Goal: Transaction & Acquisition: Download file/media

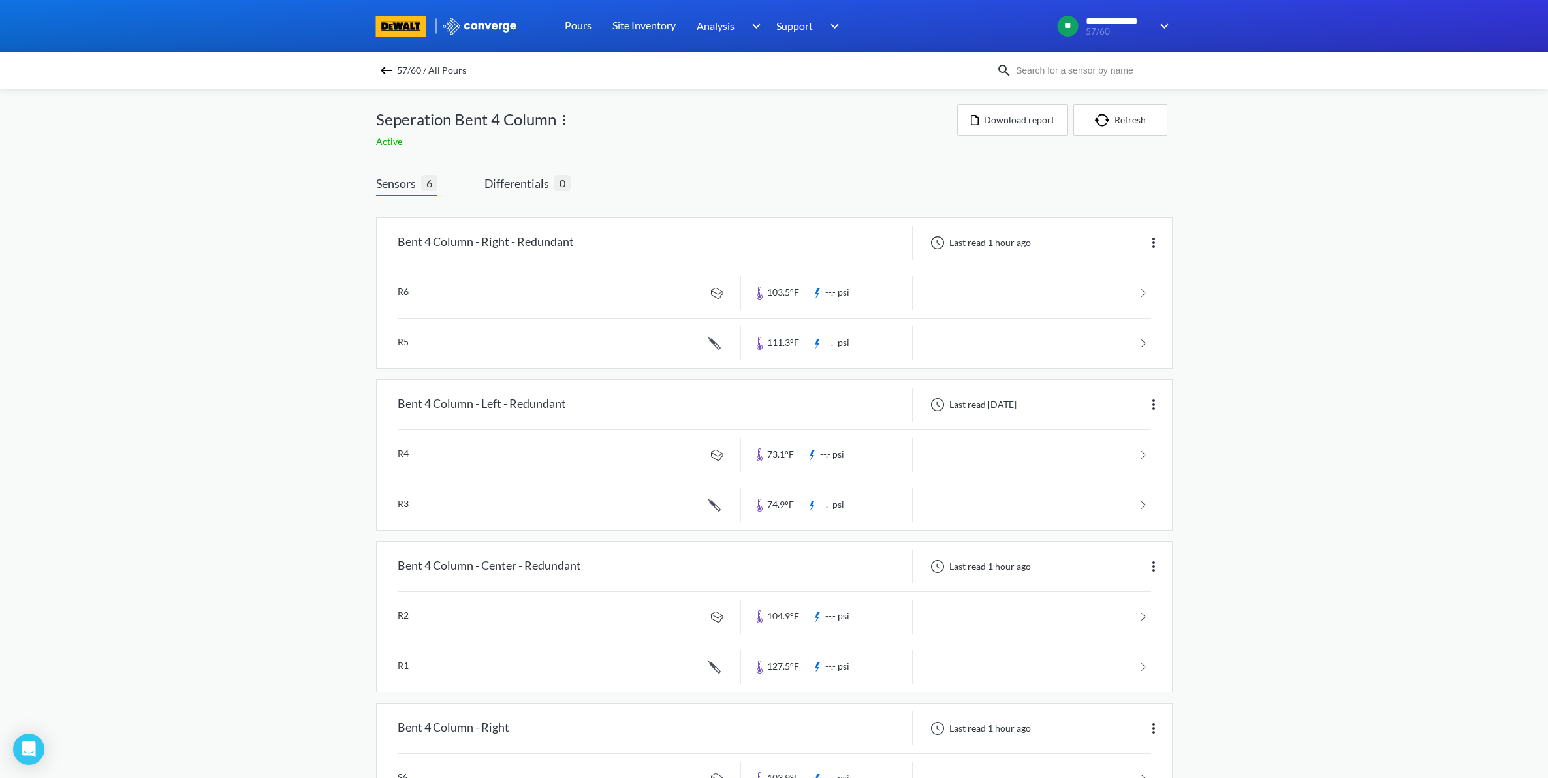
scroll to position [429, 0]
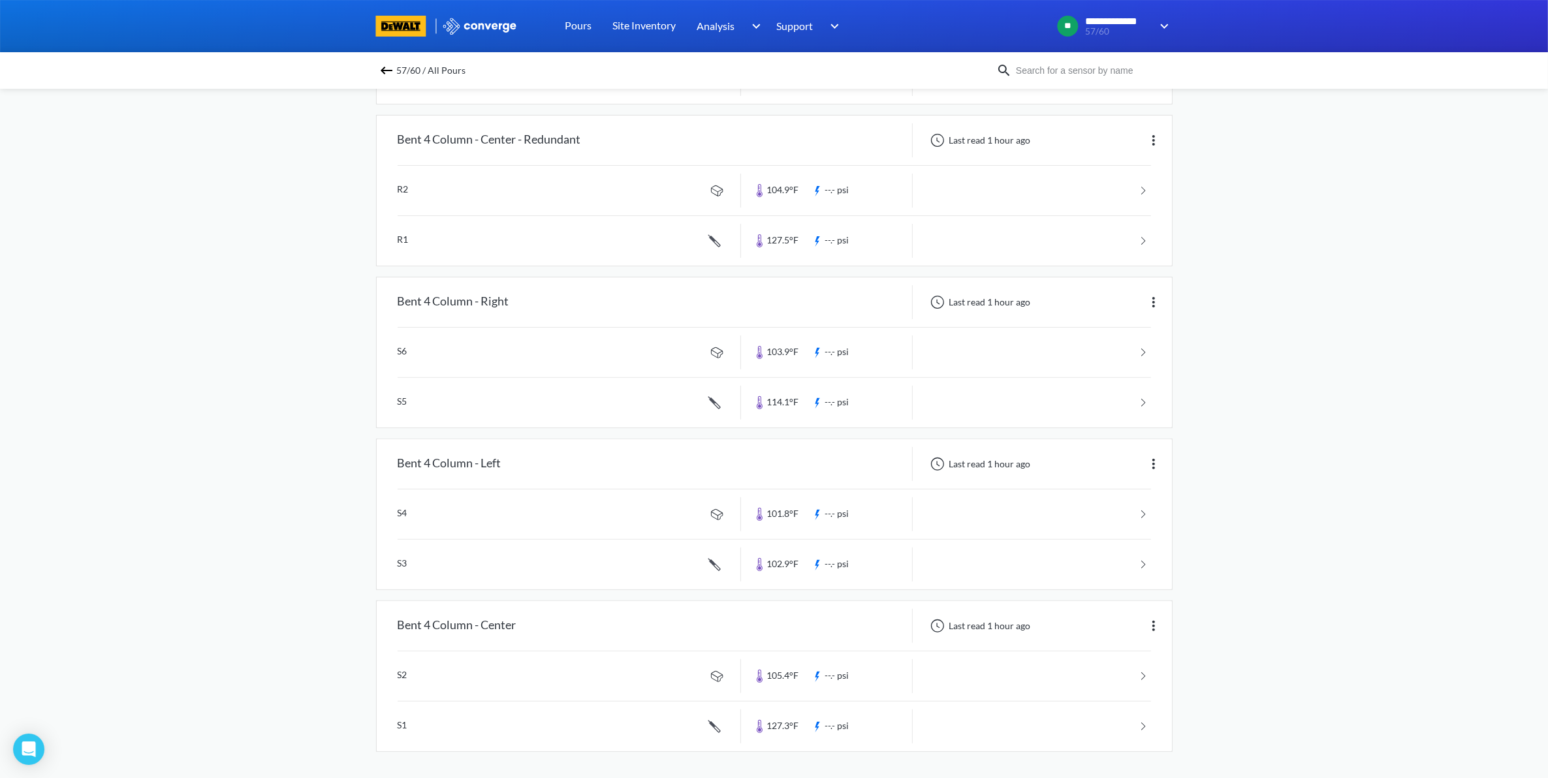
click at [394, 74] on img at bounding box center [387, 71] width 16 height 16
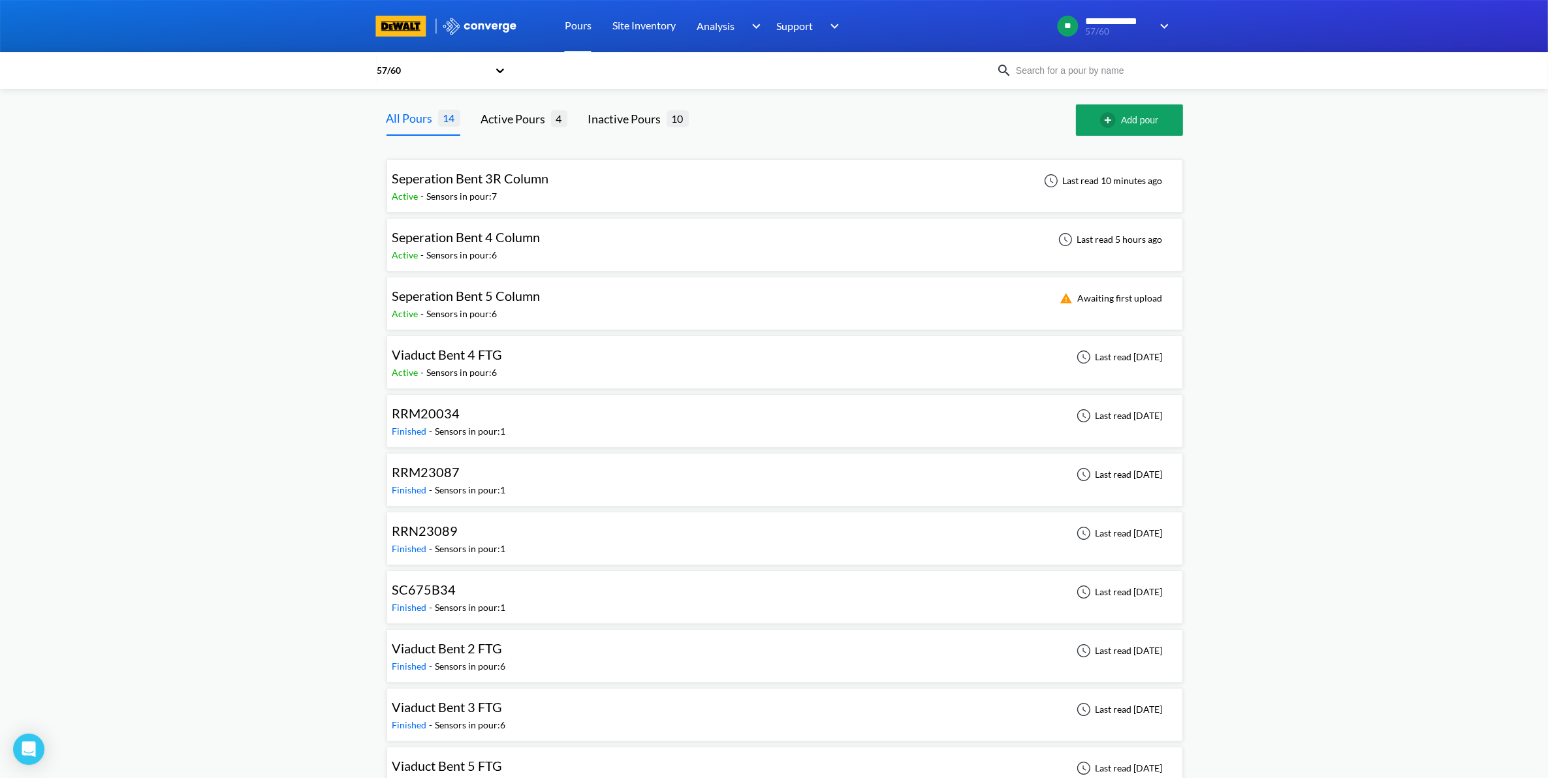
click at [445, 240] on span "Seperation Bent 4 Column" at bounding box center [466, 237] width 148 height 16
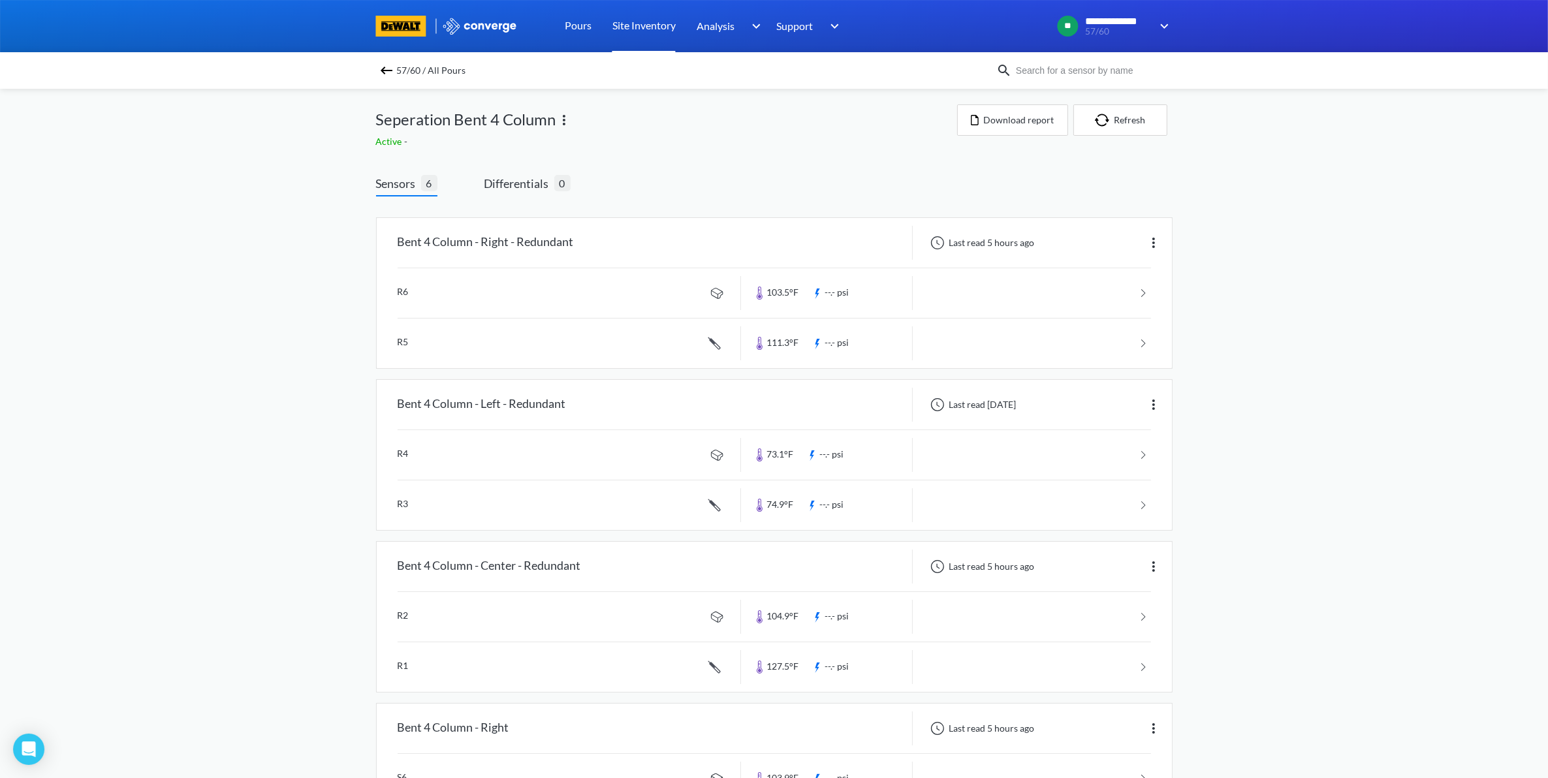
click at [660, 23] on link "Site Inventory" at bounding box center [643, 26] width 63 height 52
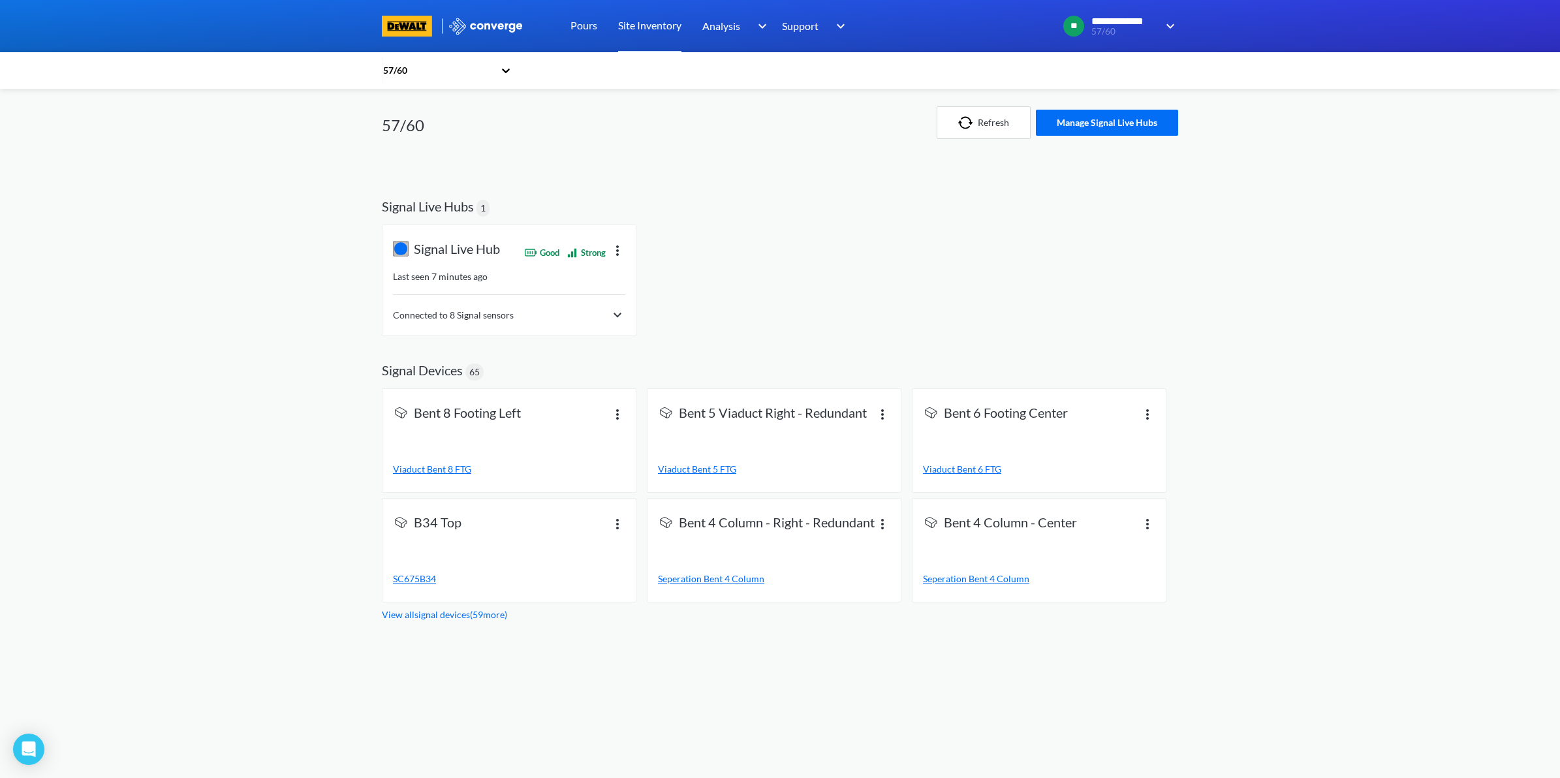
click at [584, 315] on div "Connected to 8 Signal sensors" at bounding box center [509, 316] width 232 height 16
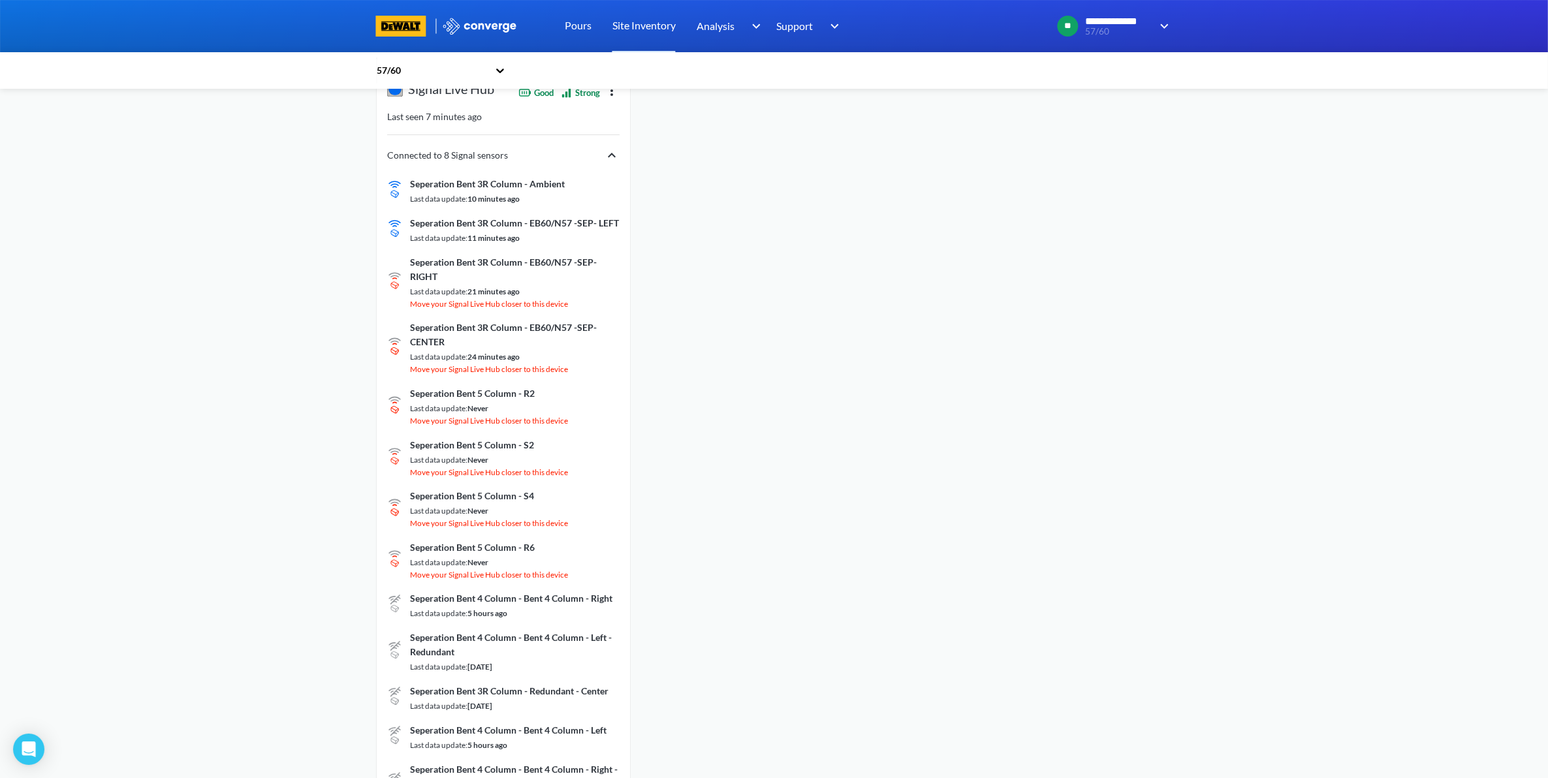
scroll to position [163, 0]
click at [576, 31] on link "Pours" at bounding box center [578, 26] width 27 height 52
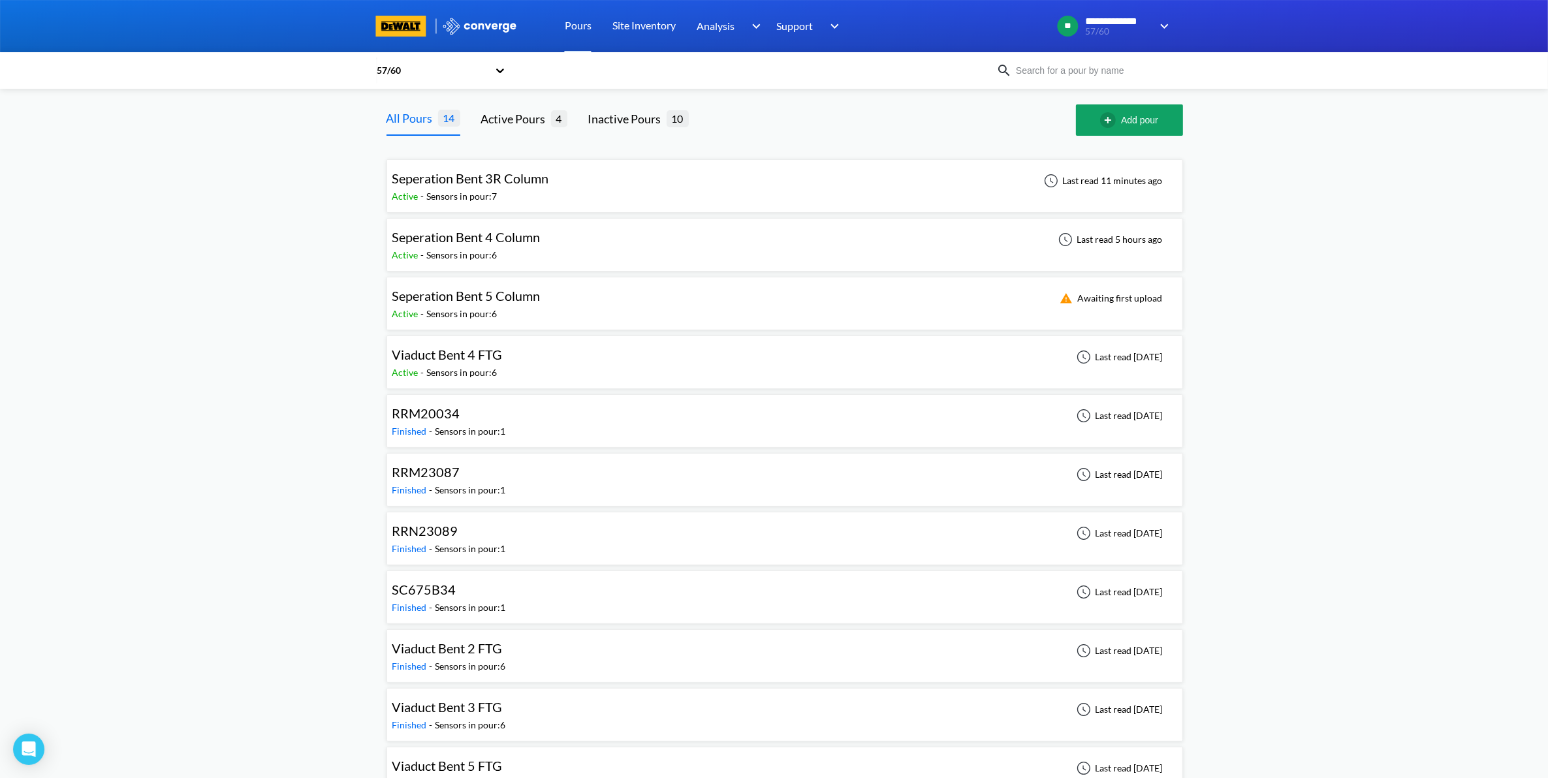
click at [627, 238] on div "Seperation Bent 4 Column Active - Sensors in pour: 6 Last read 5 hours ago" at bounding box center [784, 245] width 785 height 42
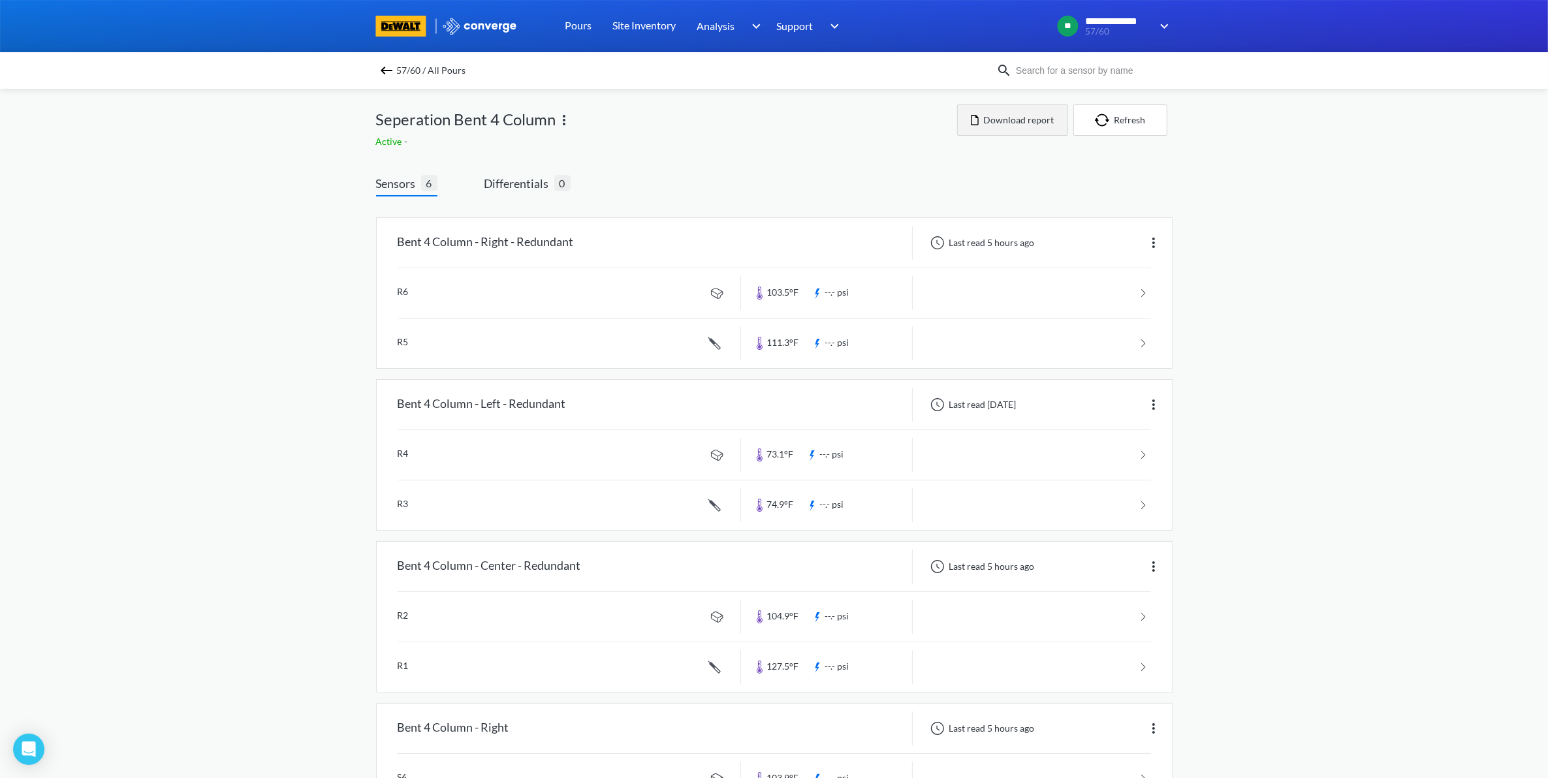
click at [974, 124] on img "button" at bounding box center [975, 120] width 8 height 10
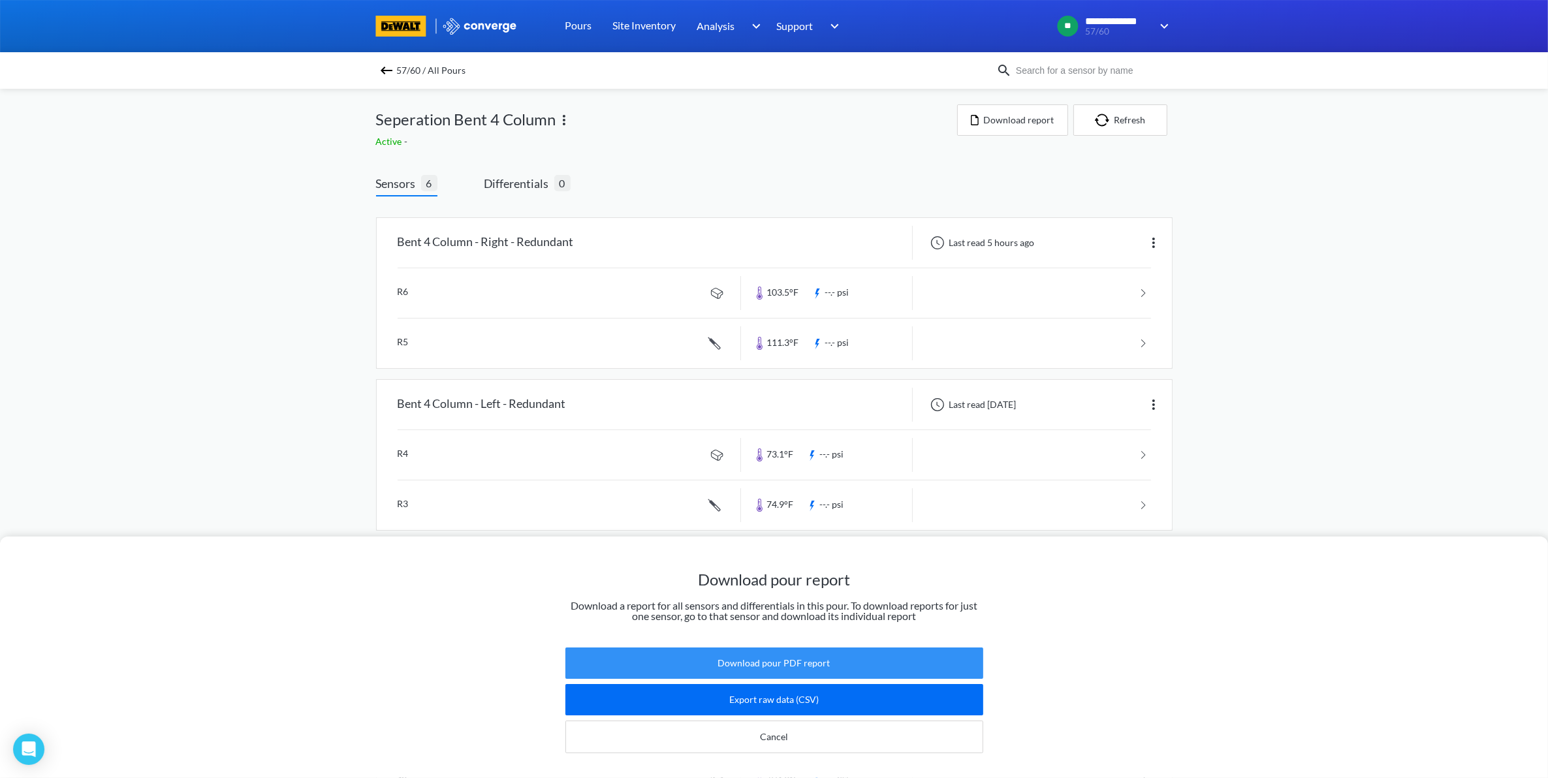
click at [830, 654] on button "Download pour PDF report" at bounding box center [774, 663] width 418 height 31
drag, startPoint x: 641, startPoint y: 160, endPoint x: 437, endPoint y: 102, distance: 211.8
click at [641, 159] on div "Download pour report Download a report for all sensors and differentials in thi…" at bounding box center [774, 389] width 1548 height 778
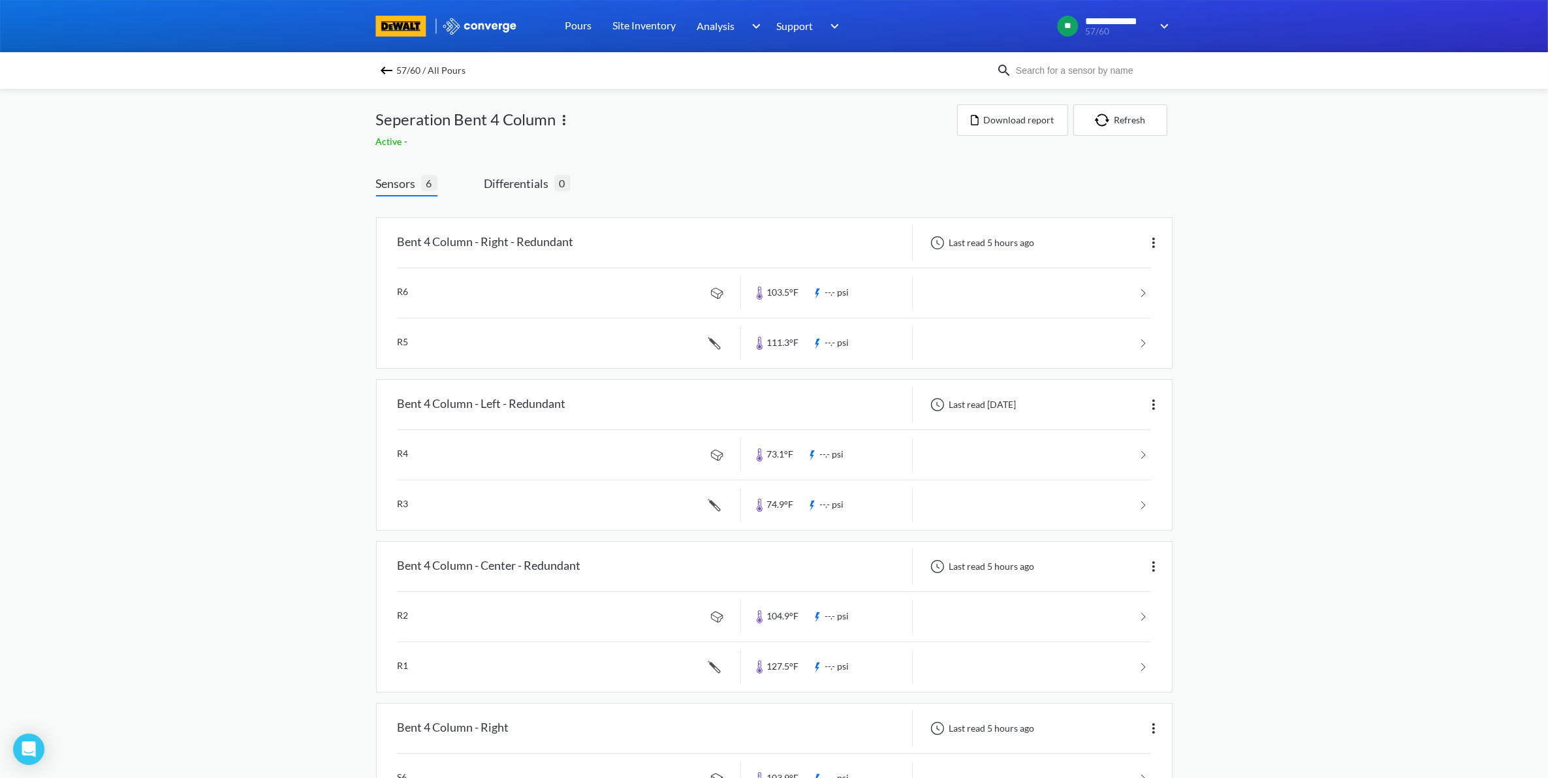
click at [394, 71] on img at bounding box center [387, 71] width 16 height 16
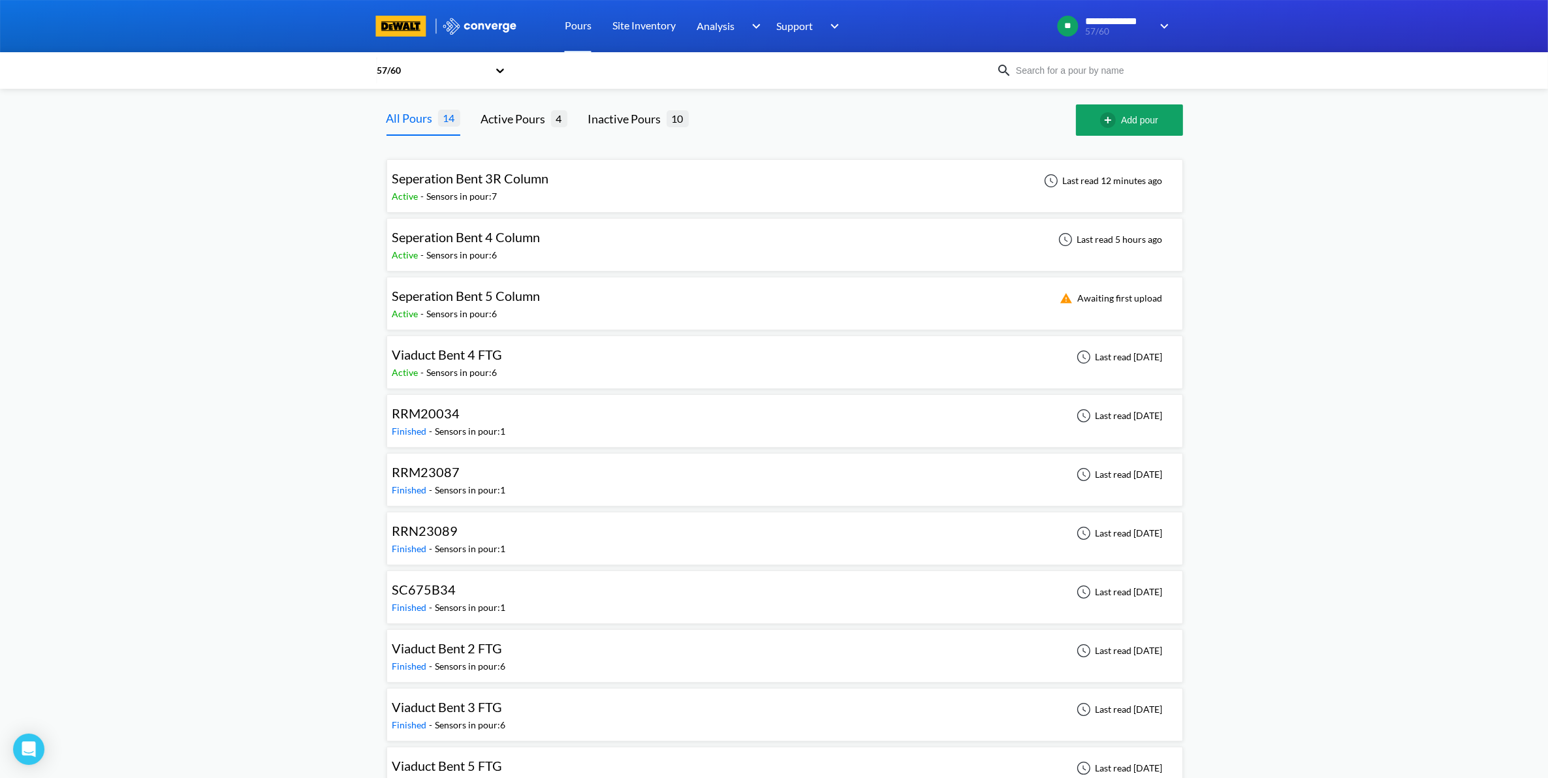
click at [677, 180] on div "Seperation Bent 3R Column Active - Sensors in pour: 7 Last read 12 minutes ago" at bounding box center [784, 186] width 785 height 42
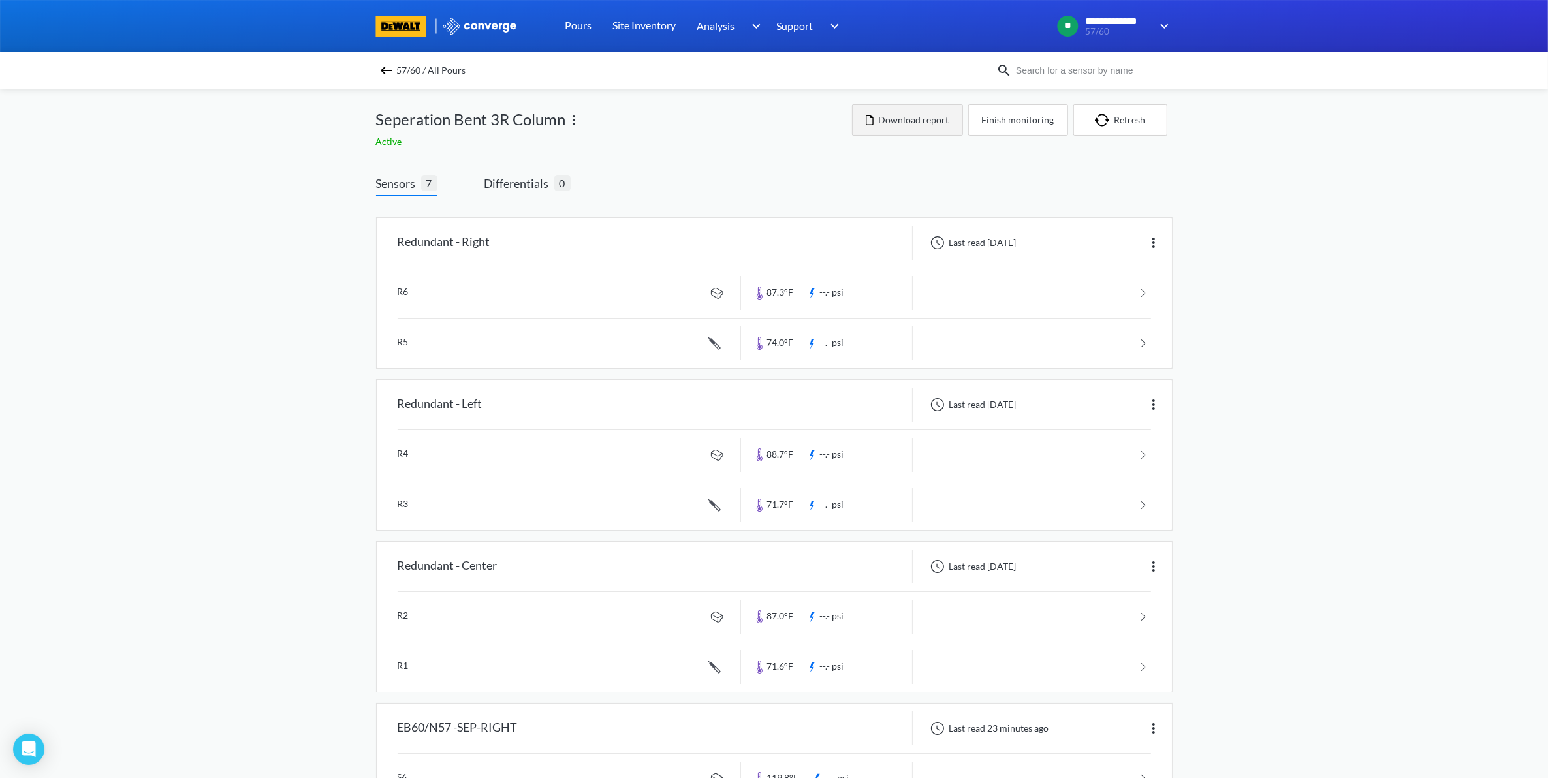
click at [864, 119] on button "Download report" at bounding box center [907, 119] width 111 height 31
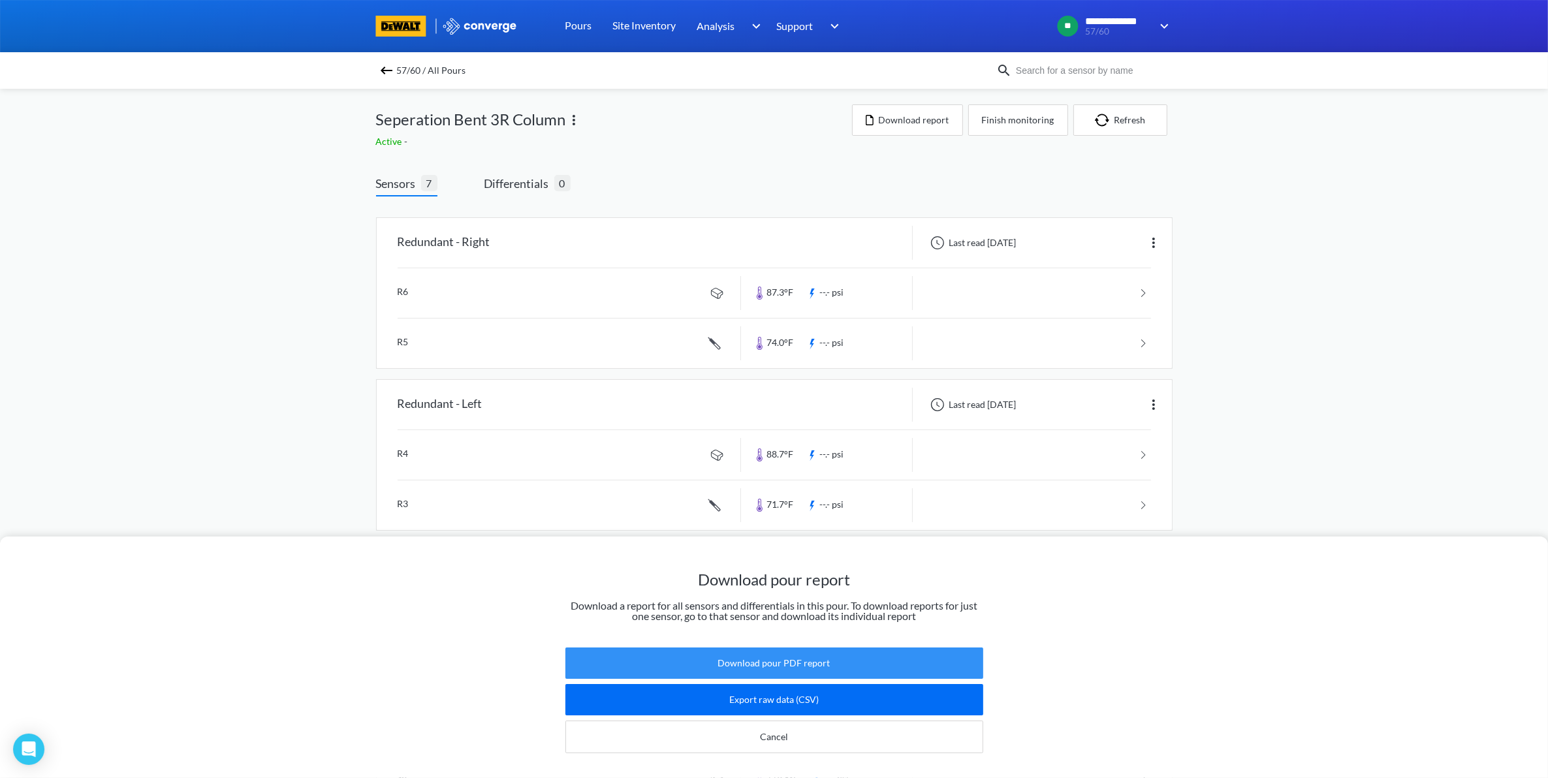
click at [810, 658] on button "Download pour PDF report" at bounding box center [774, 663] width 418 height 31
click at [1248, 315] on div "Download pour report Download a report for all sensors and differentials in thi…" at bounding box center [774, 389] width 1548 height 778
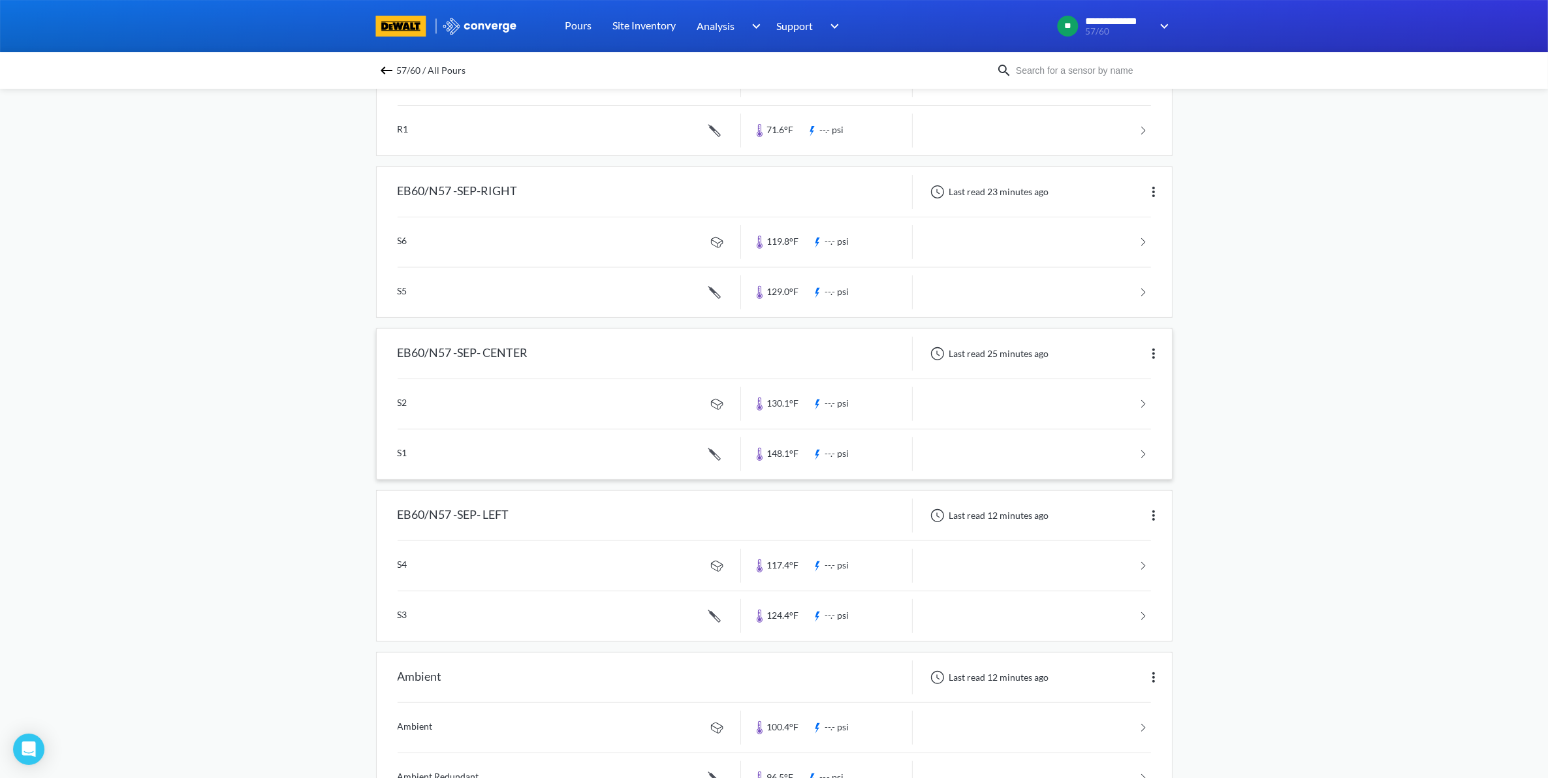
scroll to position [571, 0]
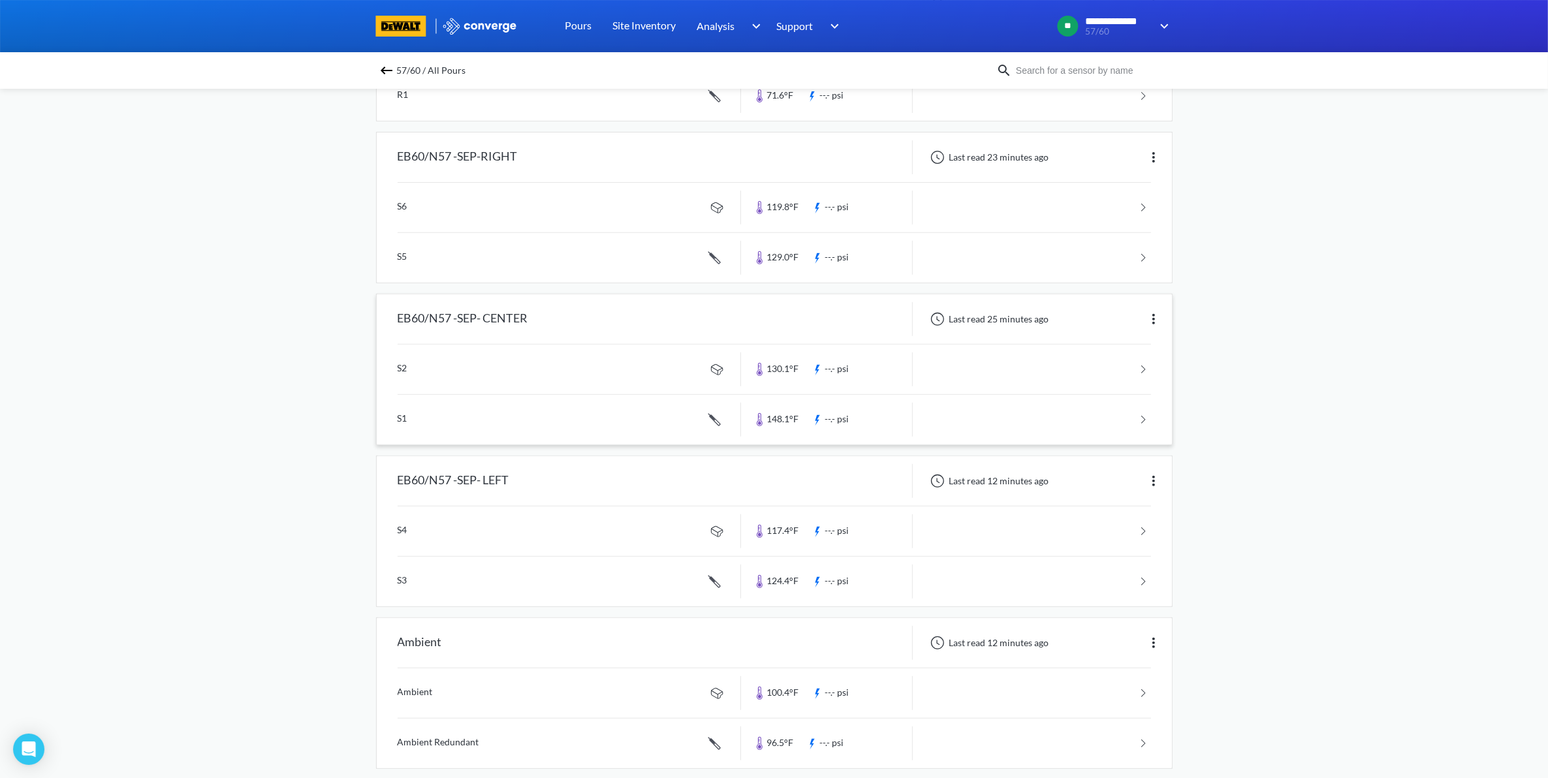
click at [1085, 418] on link at bounding box center [774, 420] width 753 height 50
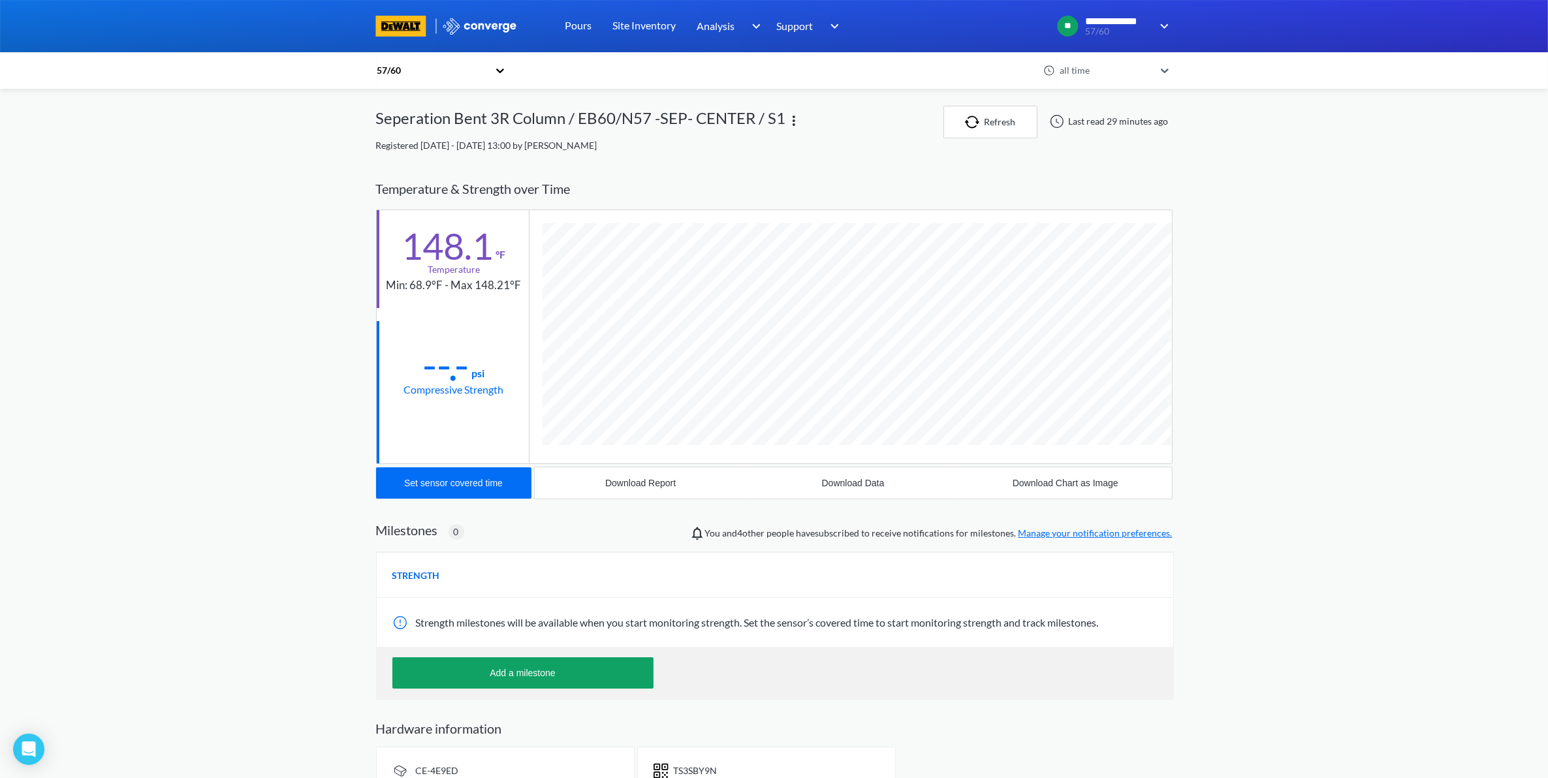
scroll to position [715, 797]
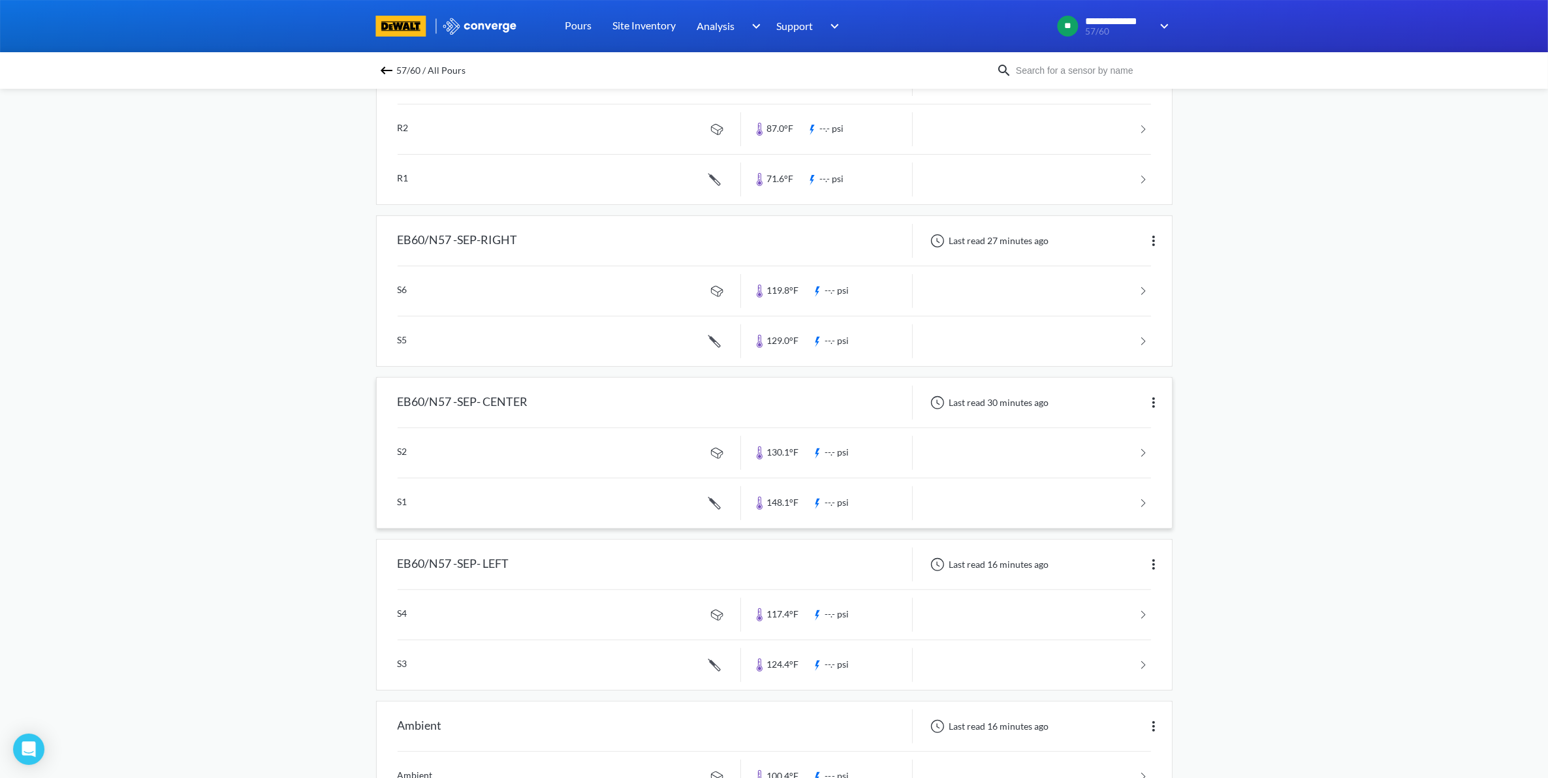
scroll to position [490, 0]
click at [1137, 445] on link at bounding box center [774, 451] width 753 height 50
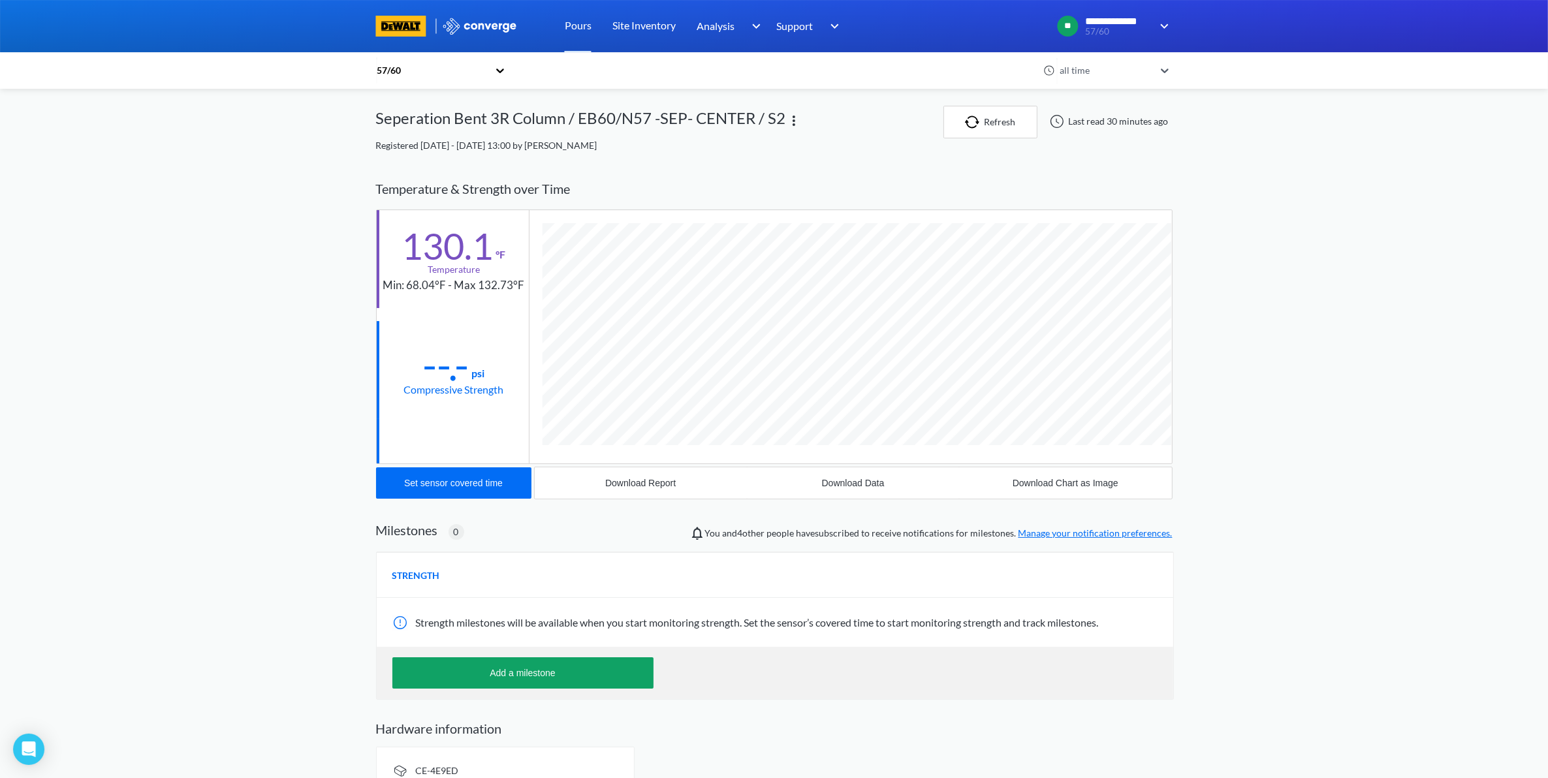
scroll to position [690, 797]
